Goal: Task Accomplishment & Management: Use online tool/utility

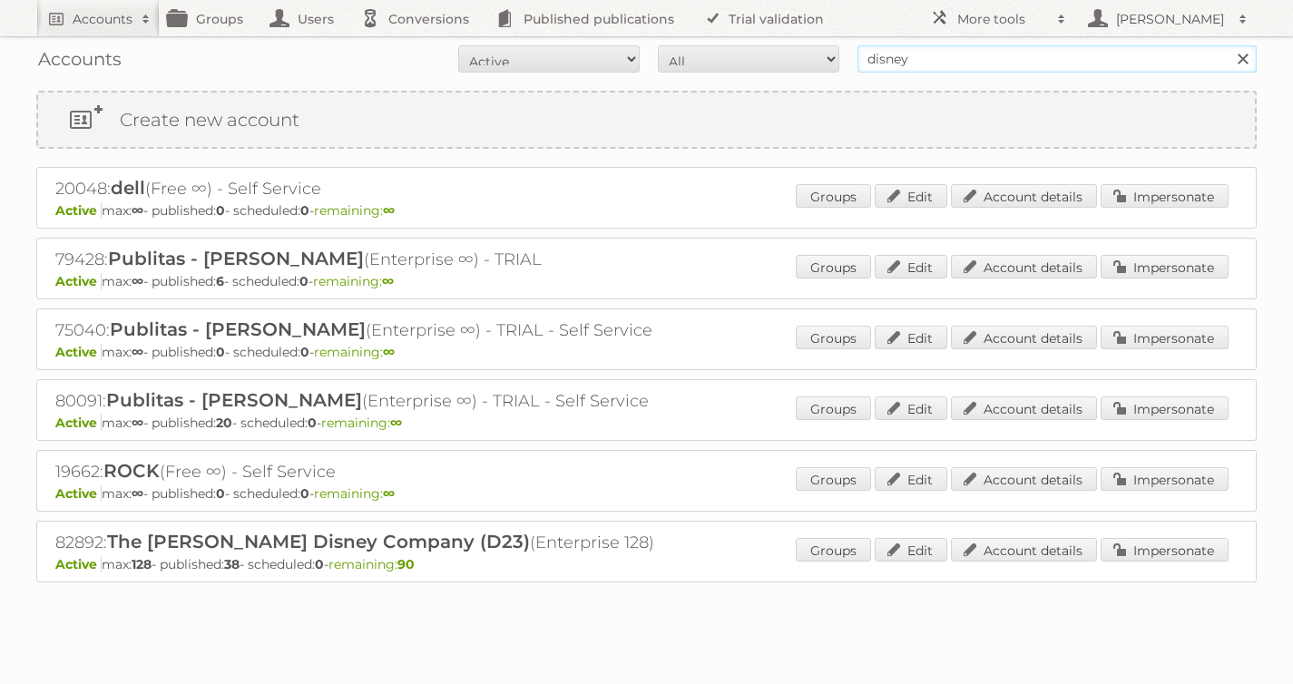
click at [1024, 63] on input "disney" at bounding box center [1056, 58] width 399 height 27
type input "[PERSON_NAME]"
click at [1229, 45] on input "Search" at bounding box center [1242, 58] width 27 height 27
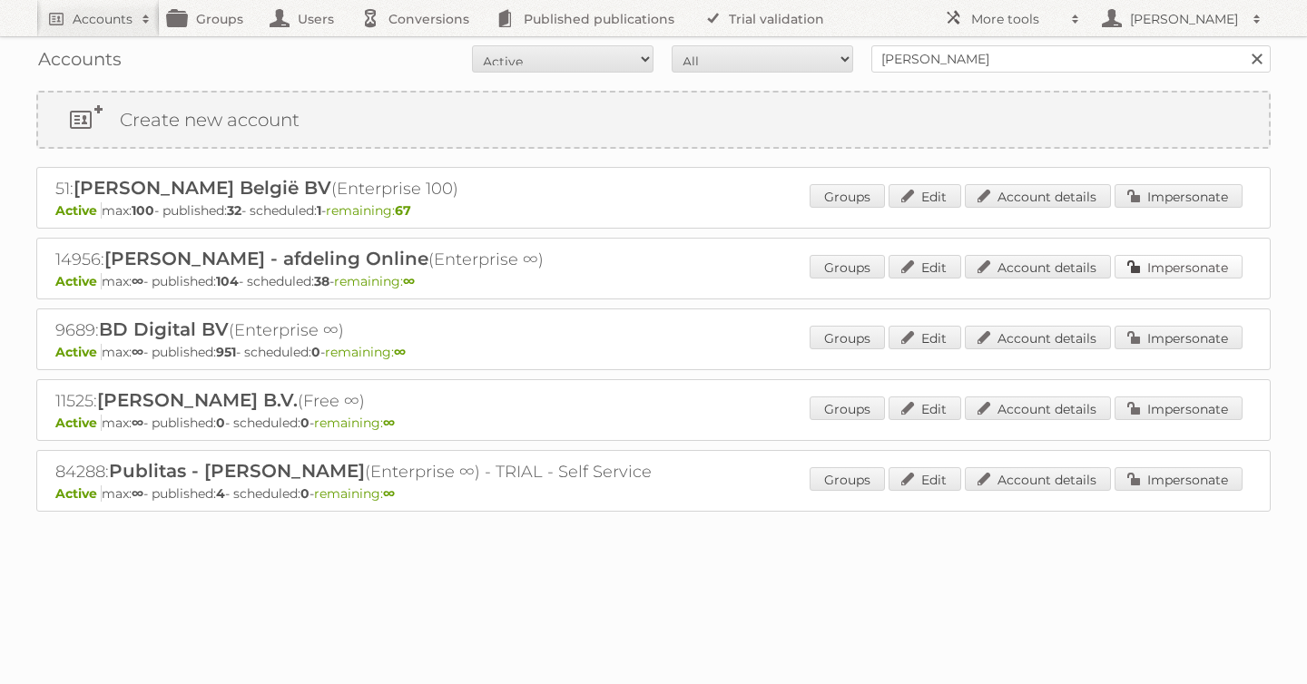
click at [1212, 272] on link "Impersonate" at bounding box center [1178, 267] width 128 height 24
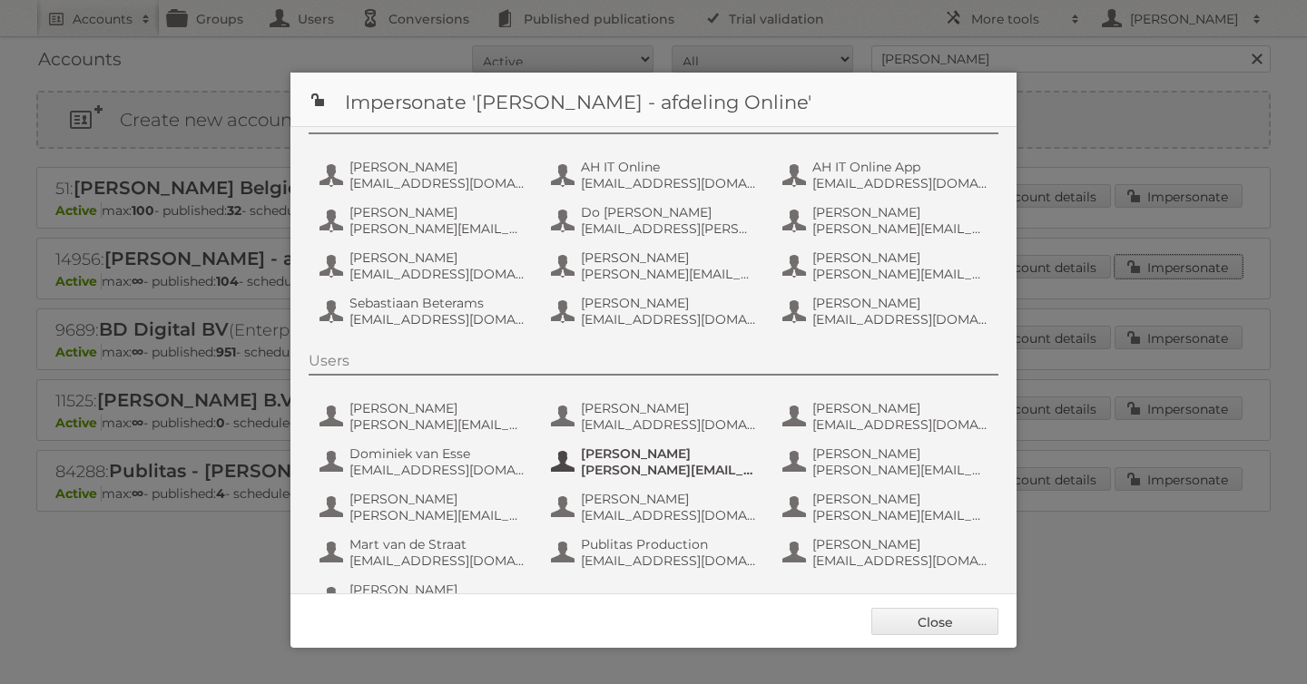
scroll to position [136, 0]
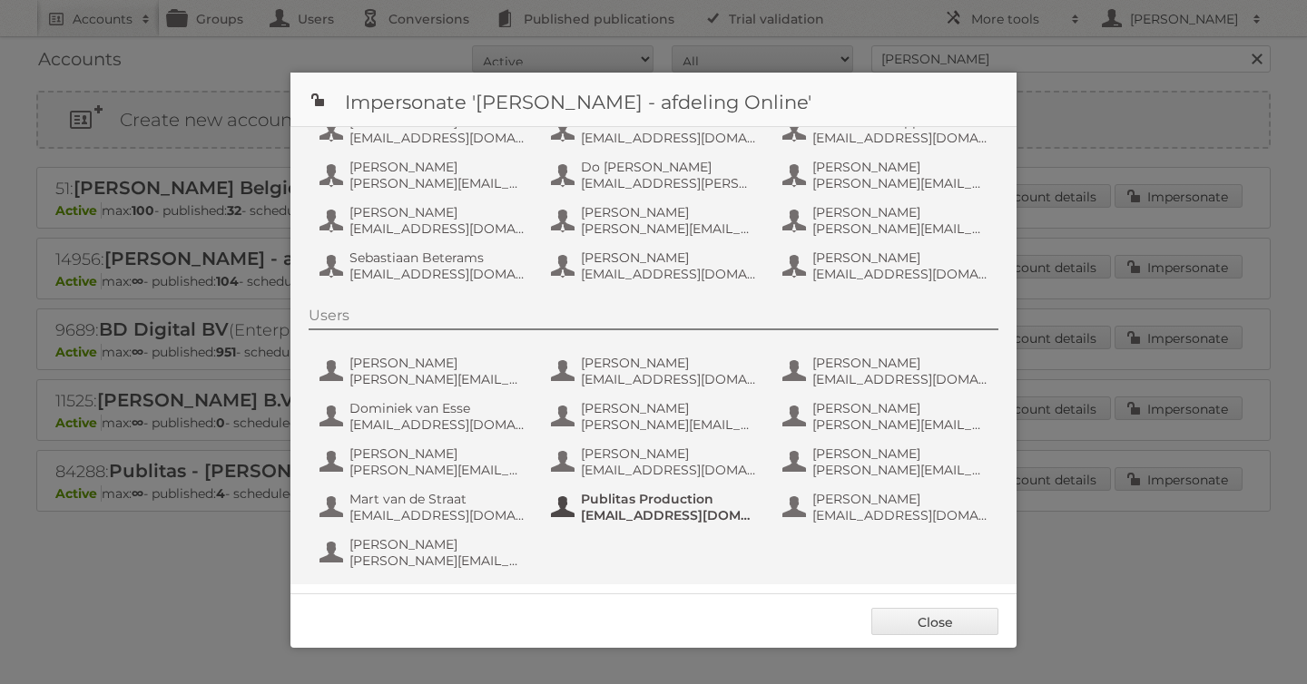
click at [662, 517] on span "fs+ah@publitas.com" at bounding box center [669, 515] width 176 height 16
